Goal: Use online tool/utility: Use online tool/utility

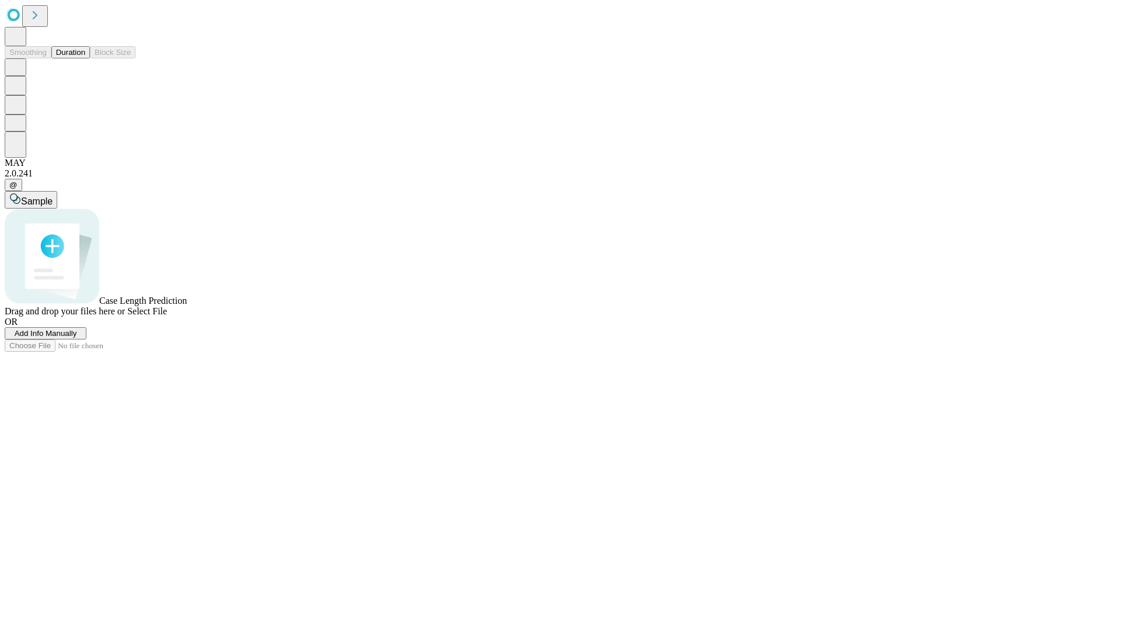
click at [85, 58] on button "Duration" at bounding box center [70, 52] width 39 height 12
click at [167, 316] on span "Select File" at bounding box center [147, 311] width 40 height 10
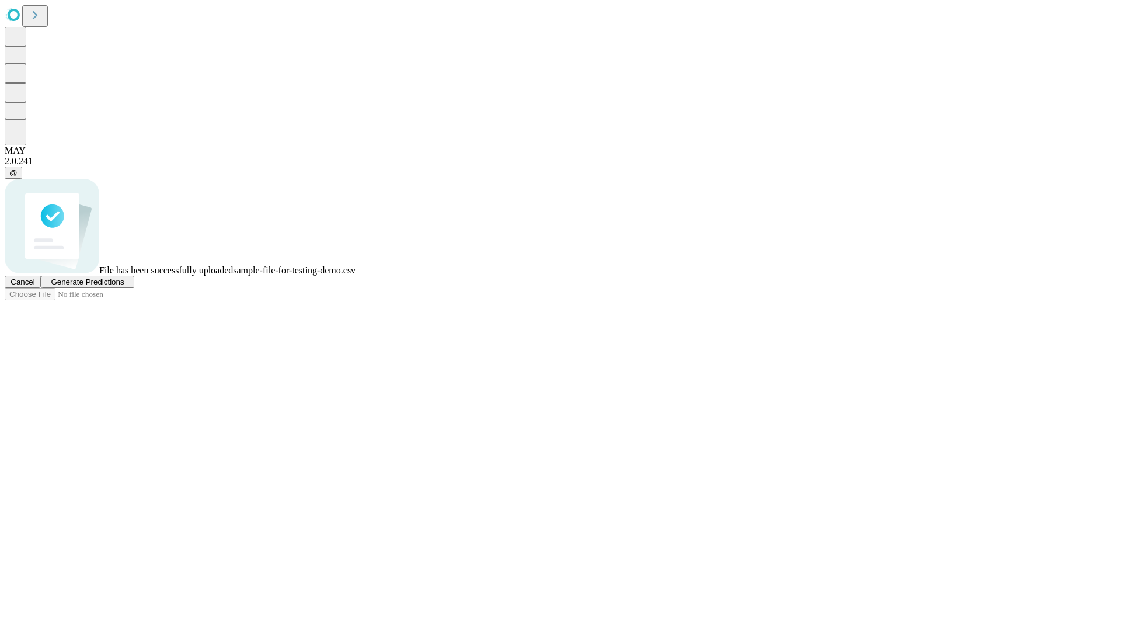
click at [124, 286] on span "Generate Predictions" at bounding box center [87, 281] width 73 height 9
